Goal: Transaction & Acquisition: Purchase product/service

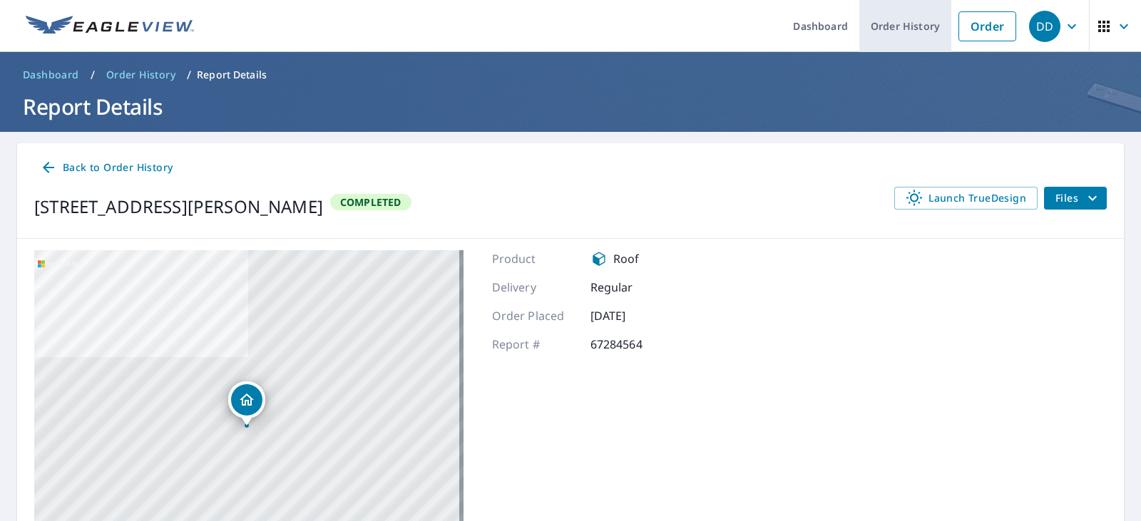
click at [888, 43] on link "Order History" at bounding box center [905, 26] width 92 height 52
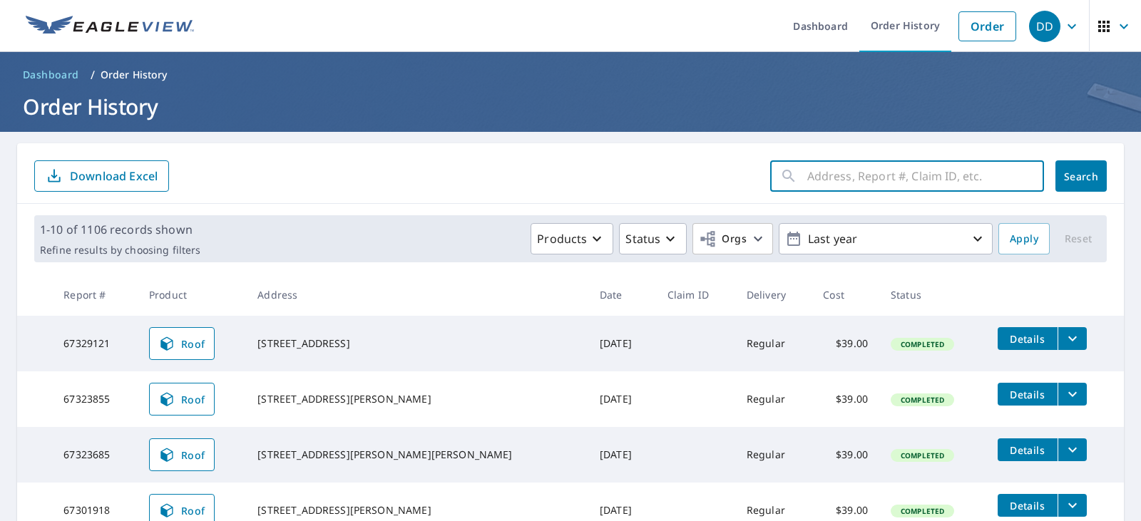
click at [813, 162] on input "text" at bounding box center [925, 176] width 237 height 40
paste input "[STREET_ADDRESS]"
type input "[STREET_ADDRESS]"
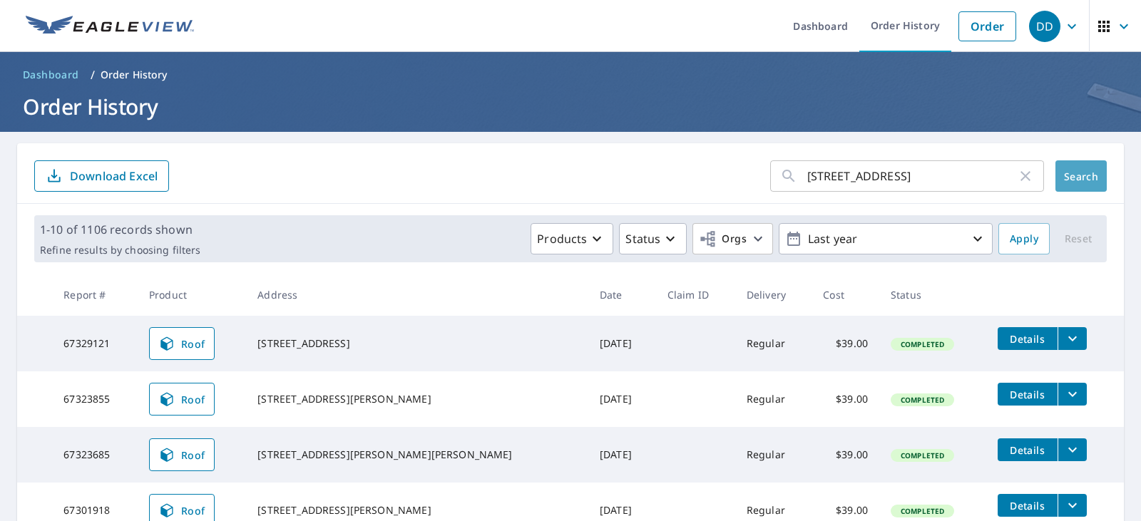
click at [1071, 190] on button "Search" at bounding box center [1080, 175] width 51 height 31
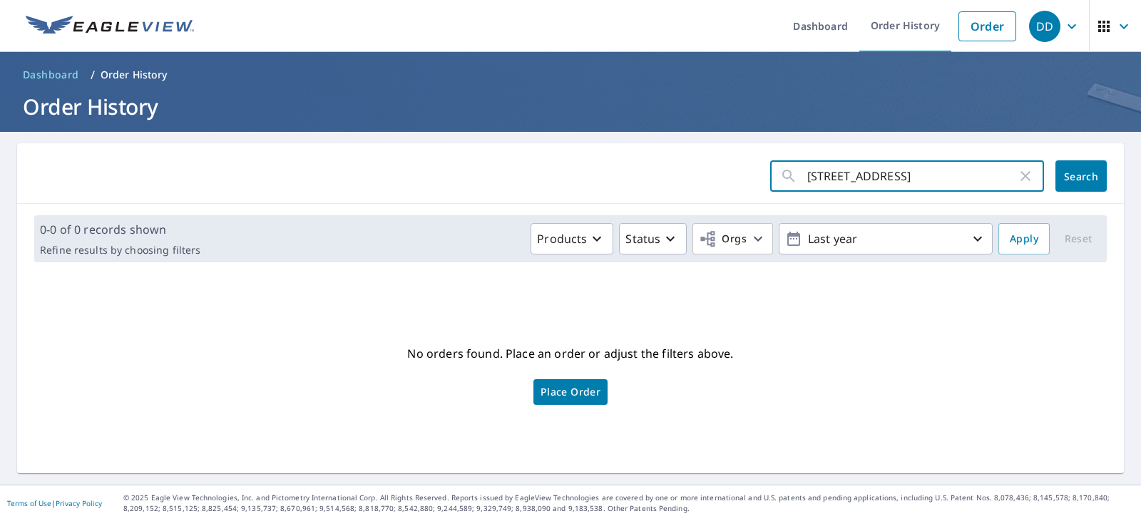
click at [989, 183] on input "[STREET_ADDRESS]" at bounding box center [912, 176] width 210 height 40
type input "1025 Ryecroft"
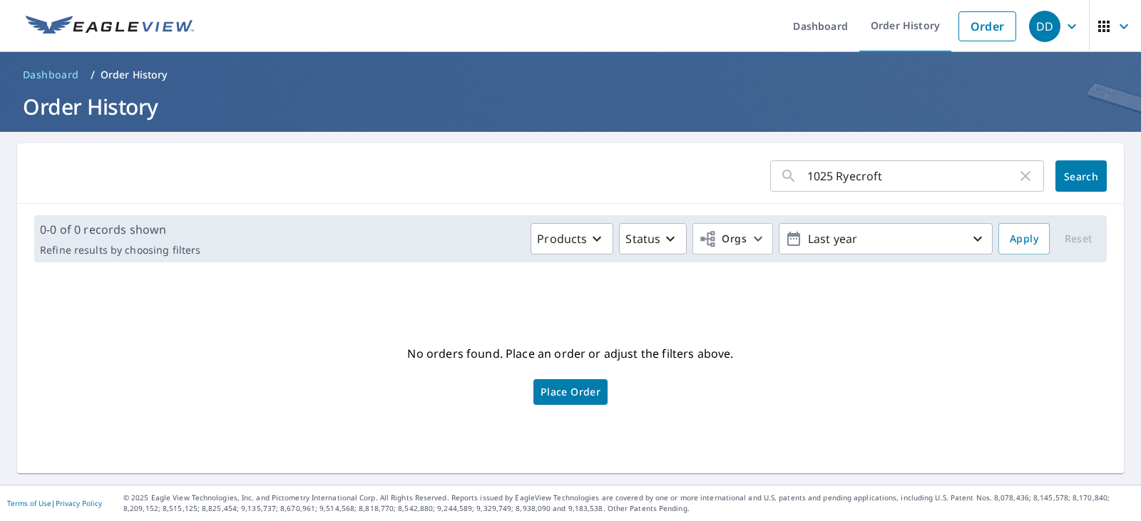
click at [1096, 165] on div "1025 Ryecroft ​ Search" at bounding box center [570, 173] width 1106 height 61
click at [1075, 180] on span "Search" at bounding box center [1080, 177] width 29 height 14
click at [631, 155] on div "1025 Ryecroft ​ Search" at bounding box center [570, 173] width 1106 height 61
click at [1017, 180] on icon "button" at bounding box center [1025, 176] width 17 height 17
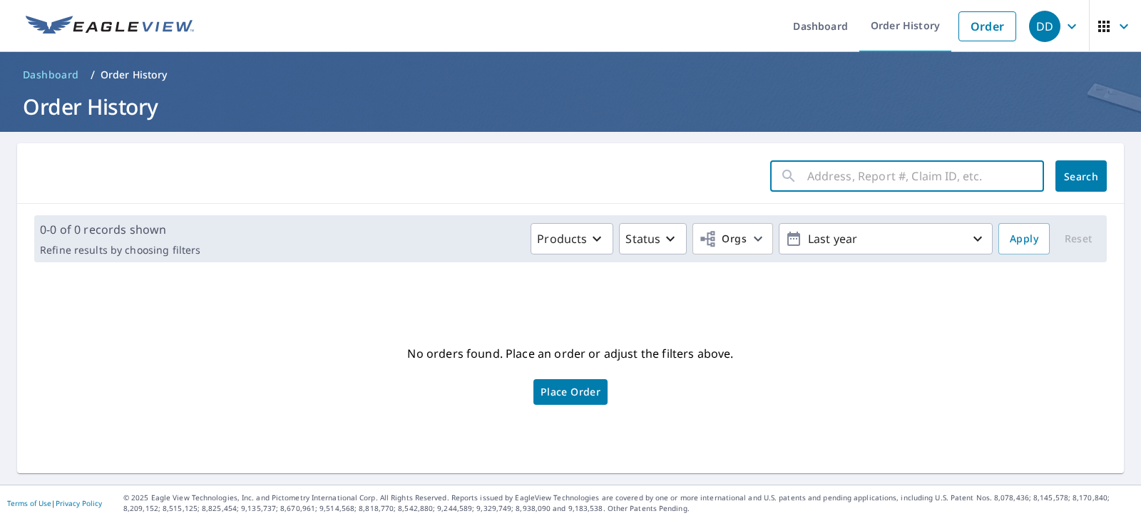
click at [946, 178] on input "text" at bounding box center [925, 176] width 237 height 40
paste input "[STREET_ADDRESS]"
type input "[STREET_ADDRESS]"
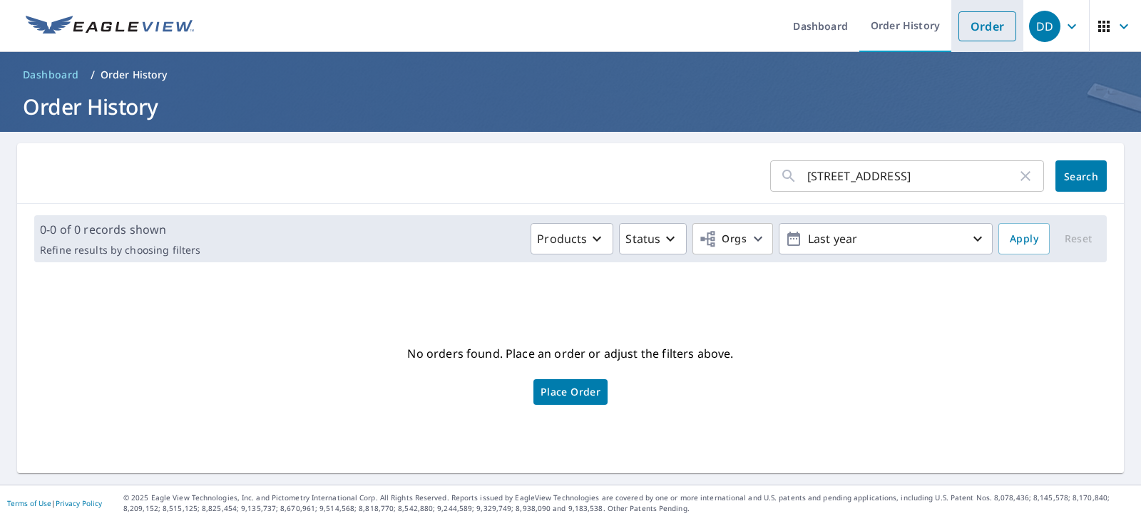
click at [972, 26] on link "Order" at bounding box center [987, 26] width 58 height 30
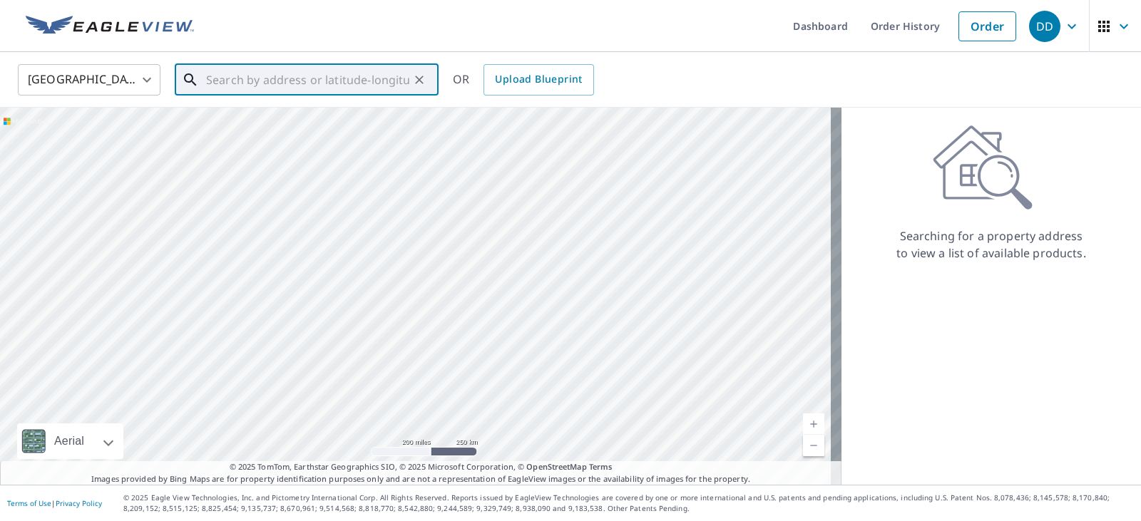
click at [349, 82] on input "text" at bounding box center [307, 80] width 203 height 40
paste input "[STREET_ADDRESS]"
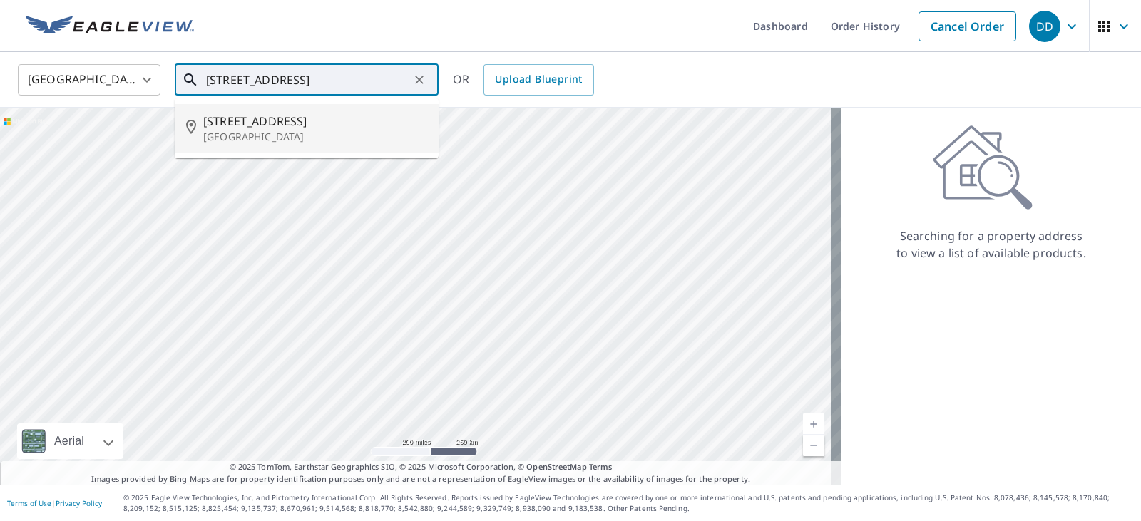
click at [325, 130] on p "[GEOGRAPHIC_DATA]" at bounding box center [315, 137] width 224 height 14
type input "[STREET_ADDRESS]"
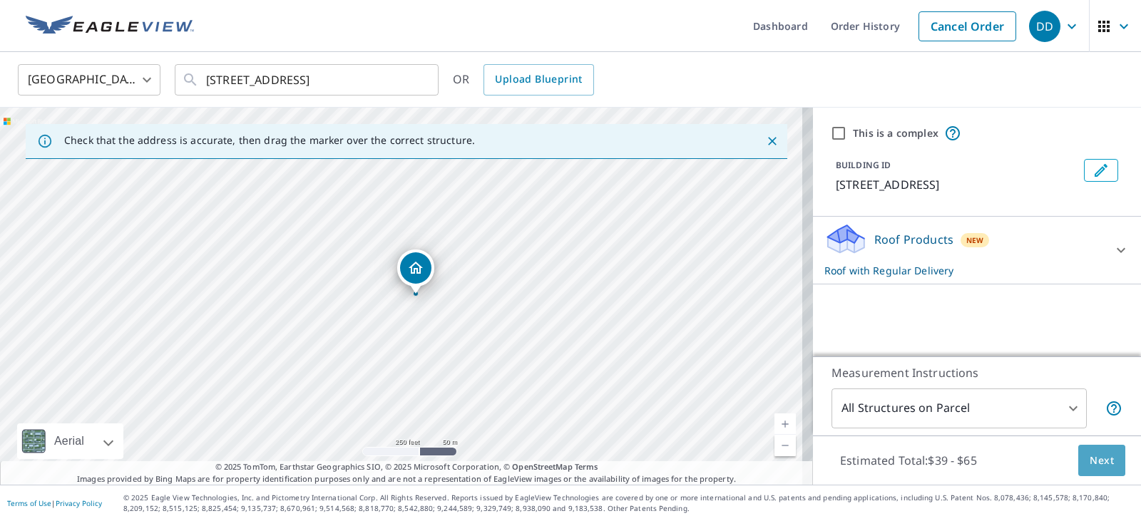
click at [1089, 454] on span "Next" at bounding box center [1101, 461] width 24 height 18
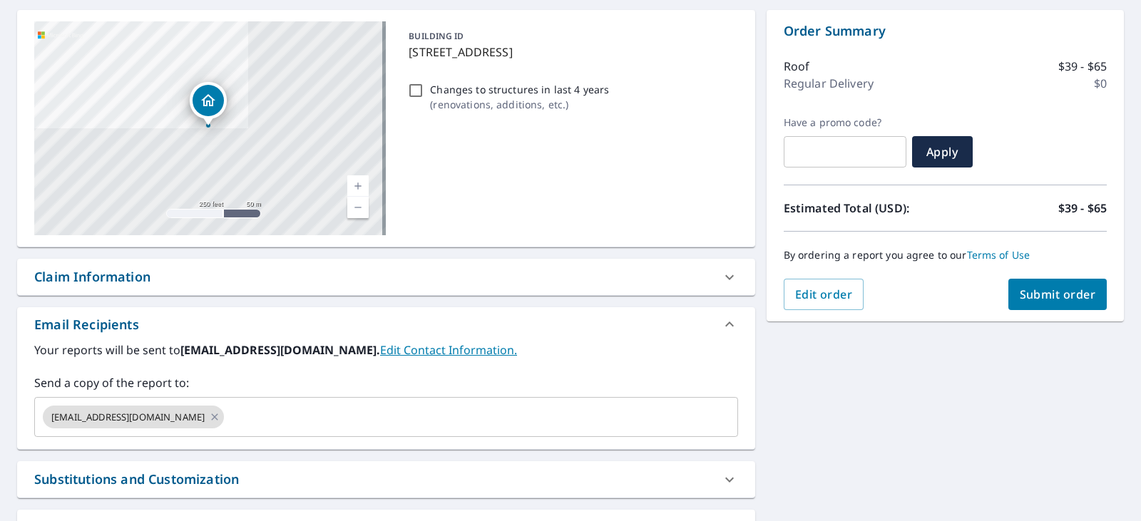
scroll to position [135, 0]
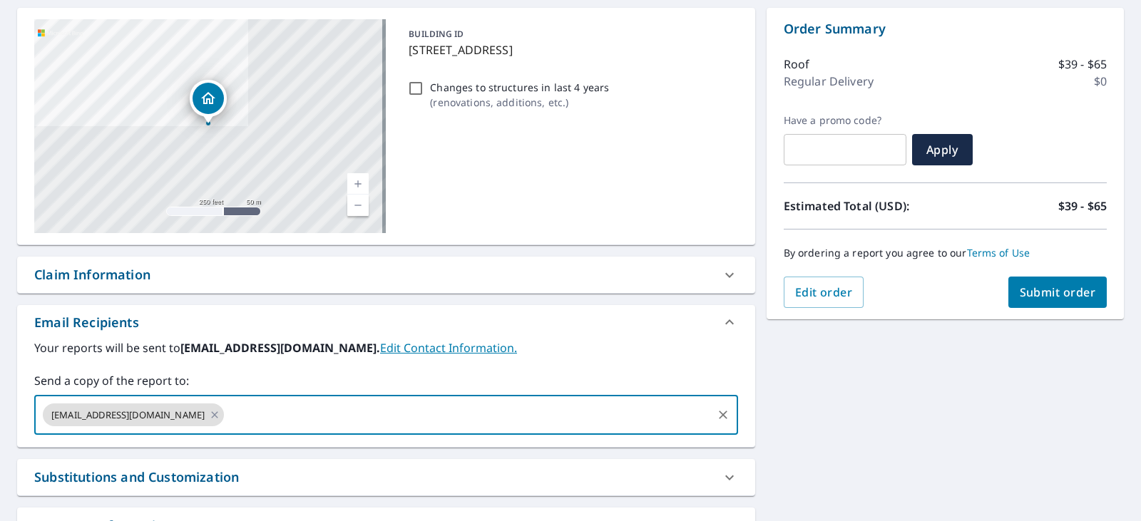
click at [254, 405] on input "text" at bounding box center [467, 414] width 483 height 27
type input "[PERSON_NAME][EMAIL_ADDRESS][DOMAIN_NAME]"
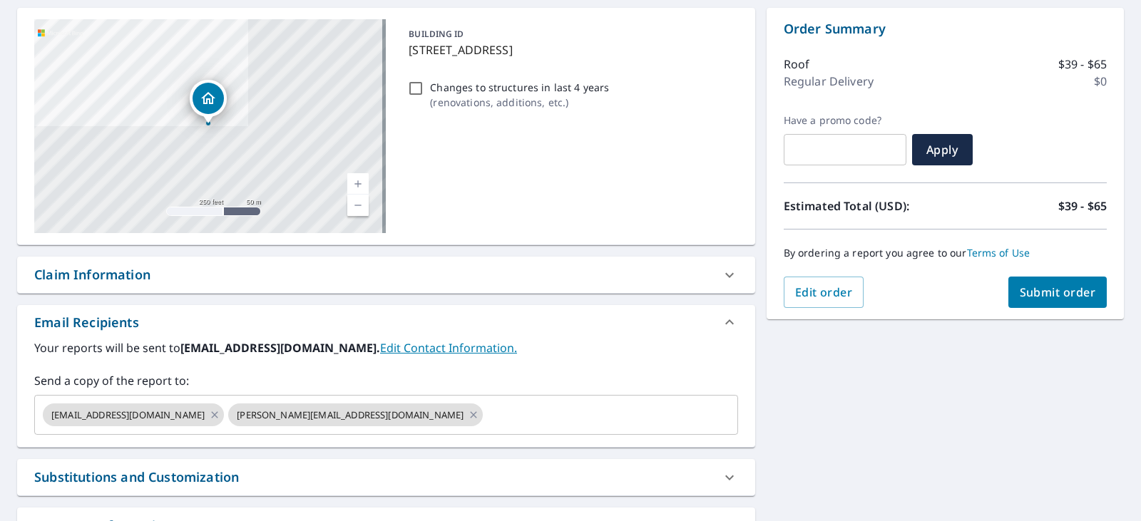
click at [480, 317] on div "Email Recipients" at bounding box center [373, 322] width 678 height 19
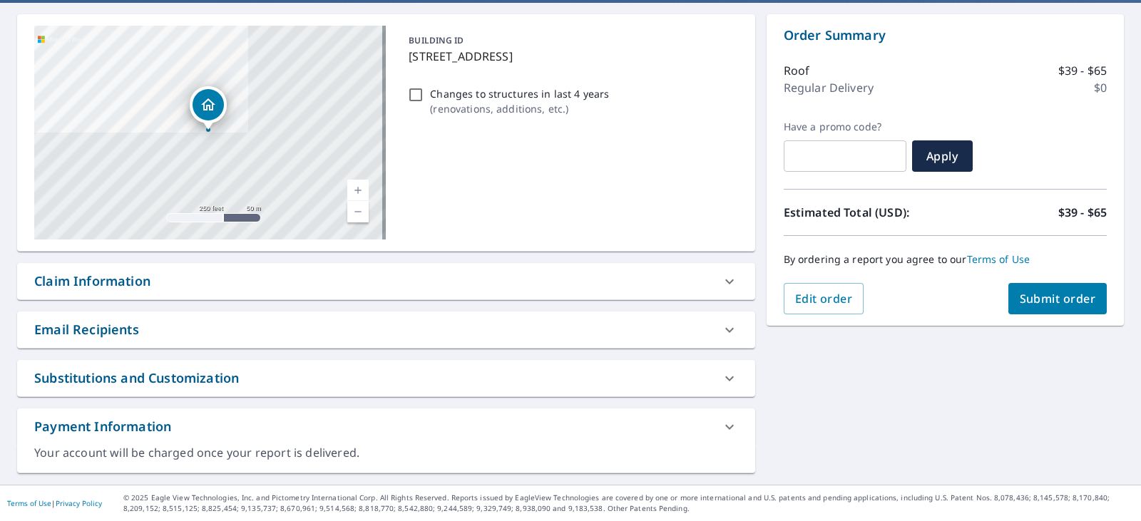
scroll to position [129, 0]
click at [733, 329] on div at bounding box center [729, 330] width 34 height 34
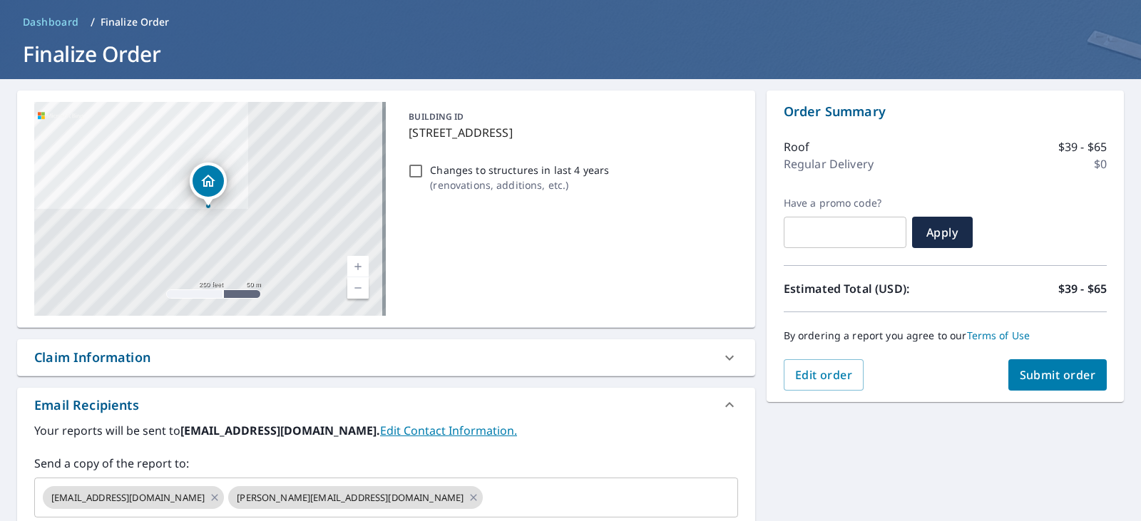
scroll to position [51, 0]
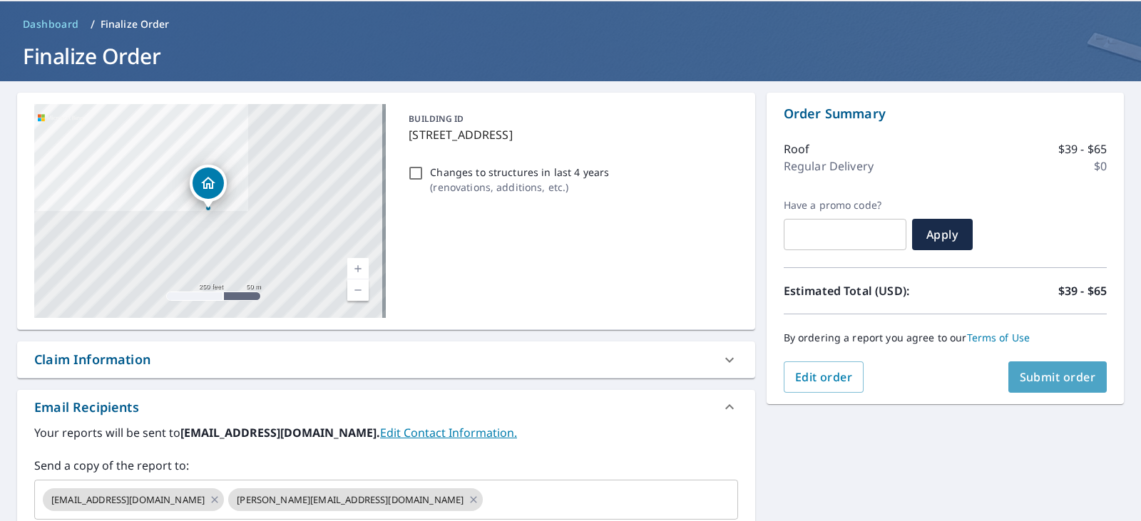
click at [1062, 376] on span "Submit order" at bounding box center [1057, 377] width 76 height 16
checkbox input "true"
